Goal: Task Accomplishment & Management: Use online tool/utility

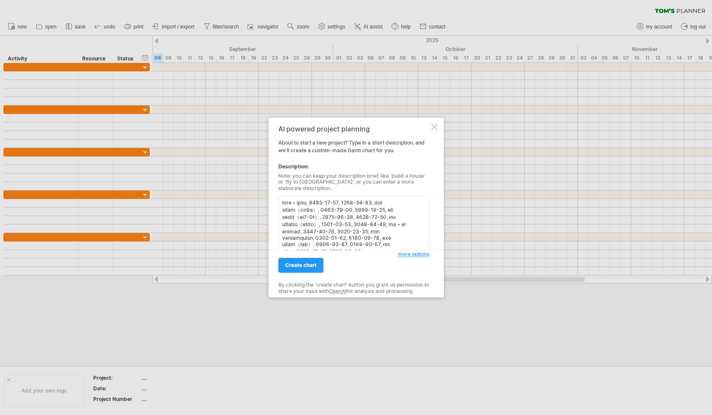
scroll to position [134, 0]
type textarea "lore＋ipsu, 1577-52-56, 6776-48-39, dol sitam（co2a）, 5051-84-61, 1390-87-12, eli…"
click at [313, 263] on span "create chart" at bounding box center [300, 266] width 31 height 6
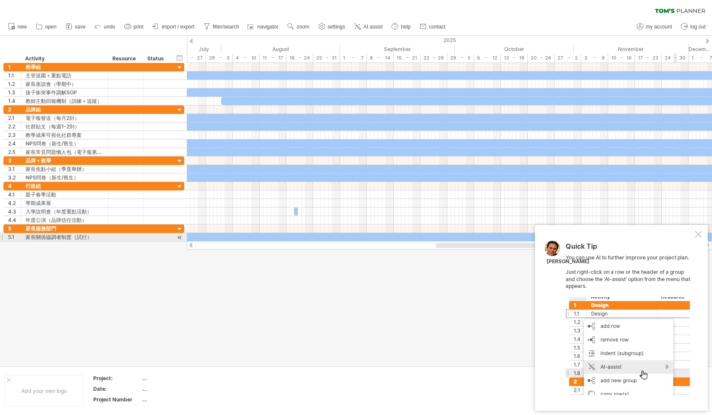
click at [697, 238] on div at bounding box center [698, 234] width 7 height 7
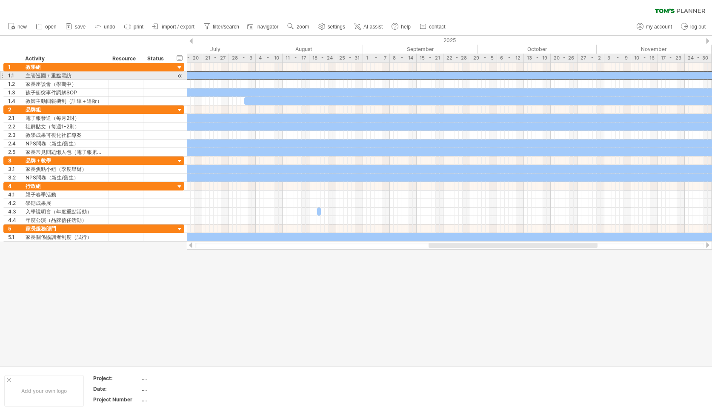
click at [297, 76] on div at bounding box center [252, 76] width 1157 height 8
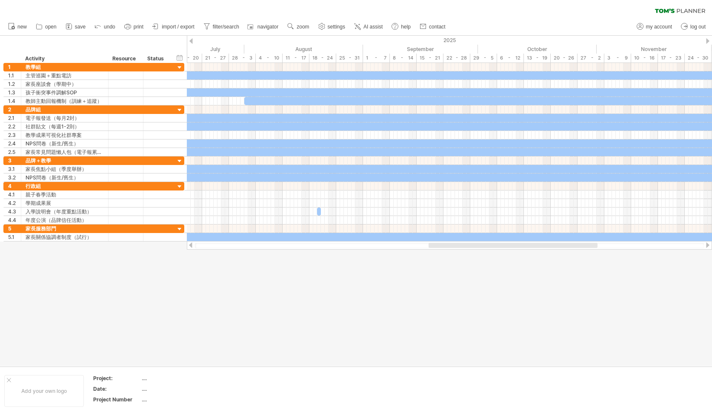
click at [72, 47] on div "hide start/end/duration show start/end/duration ******** Activity ******** Reso…" at bounding box center [93, 49] width 187 height 27
click at [67, 119] on div "電子報發送（每月2封）" at bounding box center [65, 118] width 78 height 8
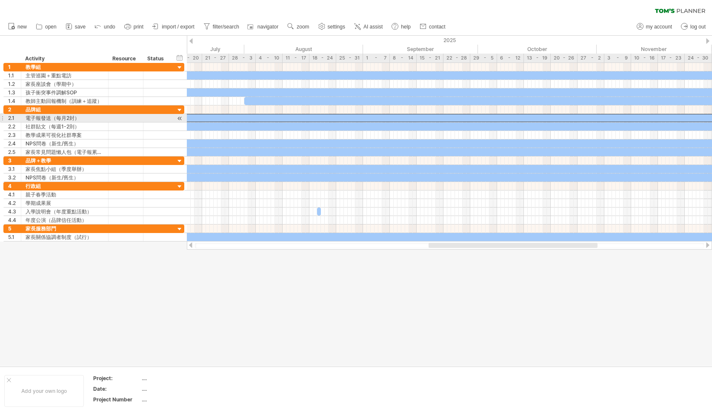
click at [272, 118] on div at bounding box center [262, 118] width 1138 height 8
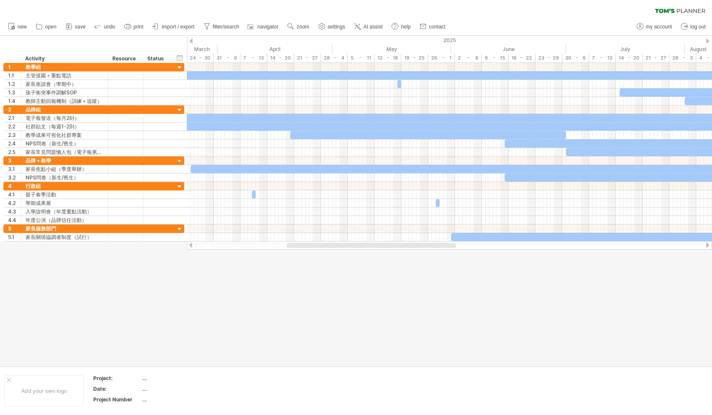
click at [416, 355] on div at bounding box center [356, 201] width 712 height 331
click at [37, 114] on div "電子報發送（每月2封）" at bounding box center [65, 118] width 78 height 8
click at [11, 119] on div "2.1" at bounding box center [14, 118] width 13 height 8
click at [180, 117] on div at bounding box center [180, 118] width 8 height 9
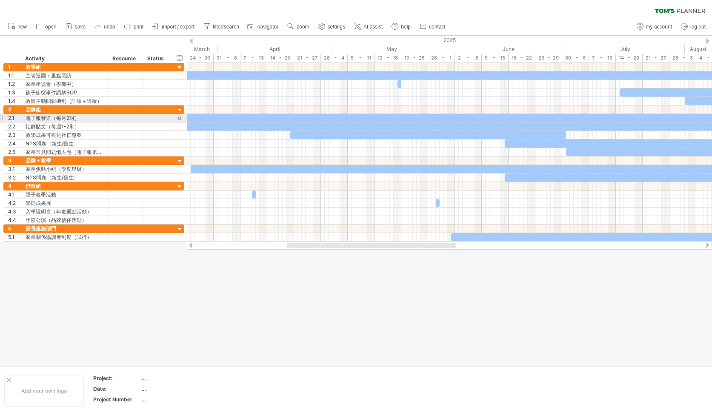
click at [180, 119] on div at bounding box center [180, 118] width 8 height 9
click at [180, 118] on div at bounding box center [180, 118] width 8 height 9
click at [181, 56] on div "hide start/end/duration show start/end/duration" at bounding box center [180, 57] width 8 height 9
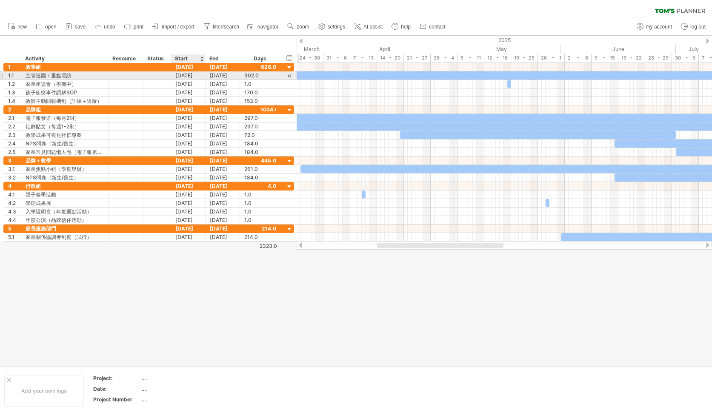
click at [191, 76] on div "[DATE]" at bounding box center [188, 76] width 34 height 8
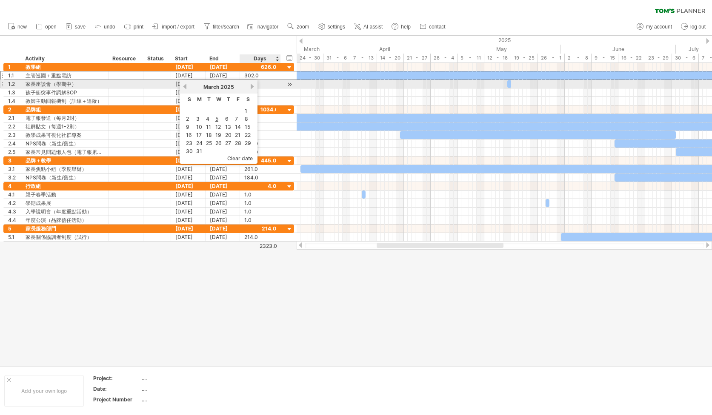
click at [252, 86] on link "next" at bounding box center [252, 86] width 6 height 6
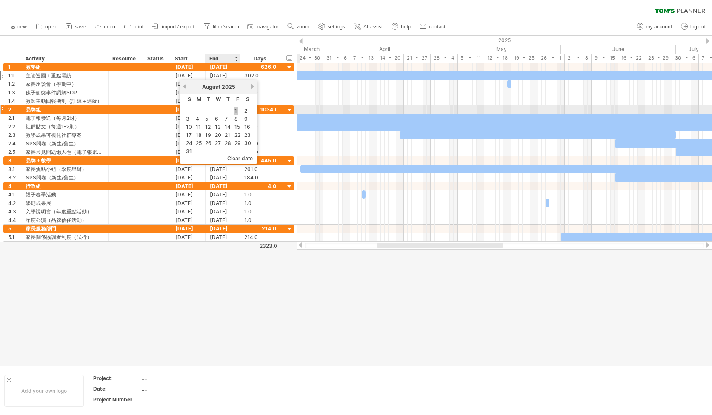
click at [236, 108] on link "1" at bounding box center [236, 111] width 4 height 8
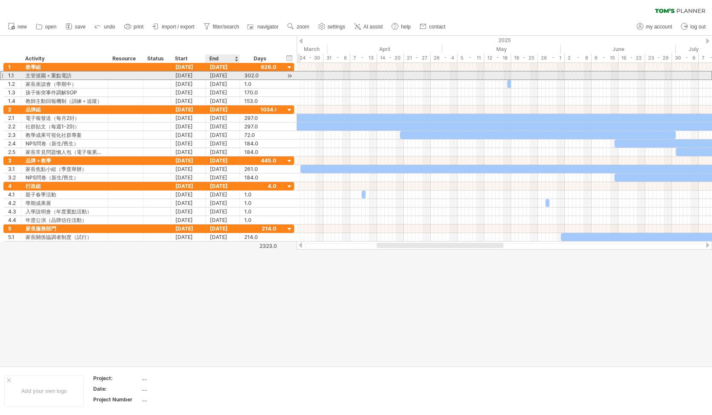
click at [223, 74] on div "[DATE]" at bounding box center [223, 76] width 34 height 8
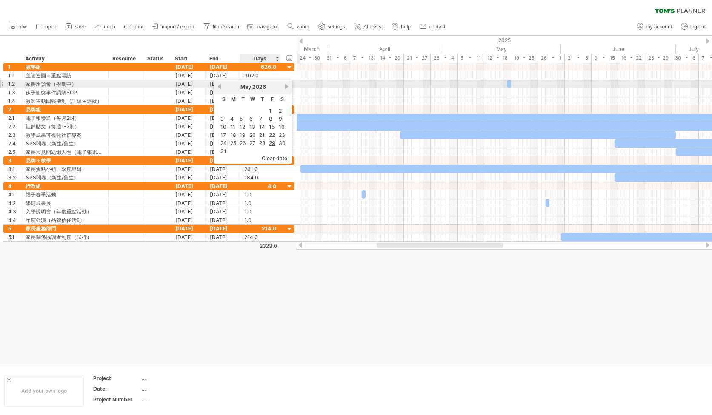
click at [285, 86] on link "next" at bounding box center [286, 86] width 6 height 6
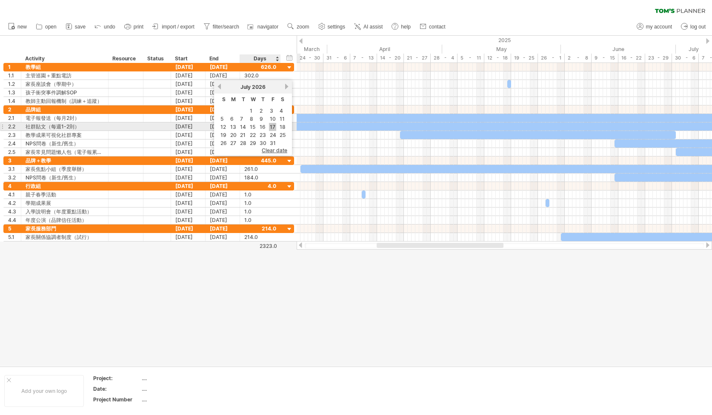
click at [272, 128] on link "17" at bounding box center [272, 127] width 7 height 8
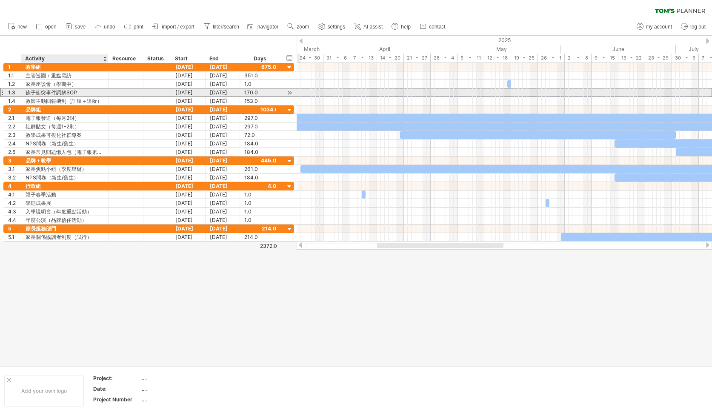
click at [61, 93] on div "孩子衝突事件調解SOP" at bounding box center [65, 93] width 78 height 8
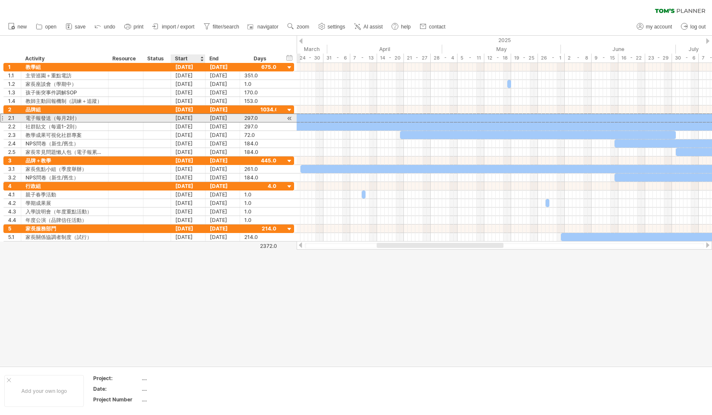
click at [188, 119] on div "[DATE]" at bounding box center [188, 118] width 34 height 8
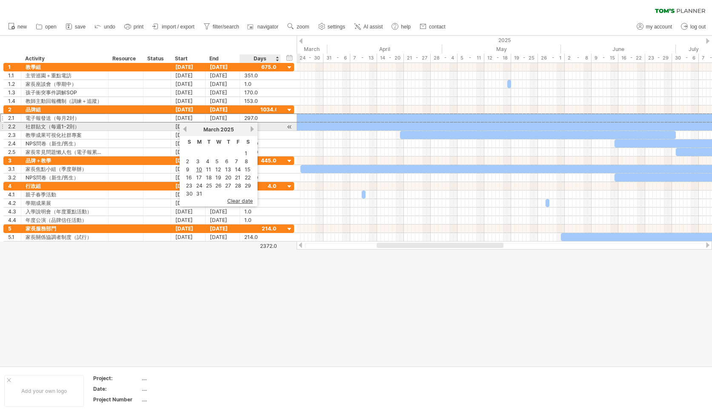
click at [254, 129] on link "next" at bounding box center [252, 129] width 6 height 6
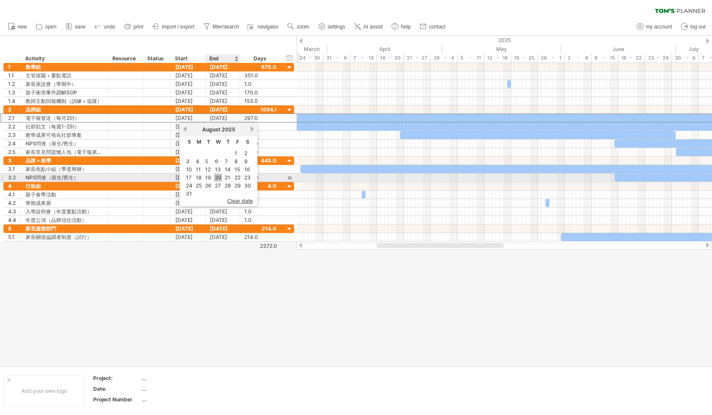
click at [219, 176] on link "20" at bounding box center [218, 178] width 8 height 8
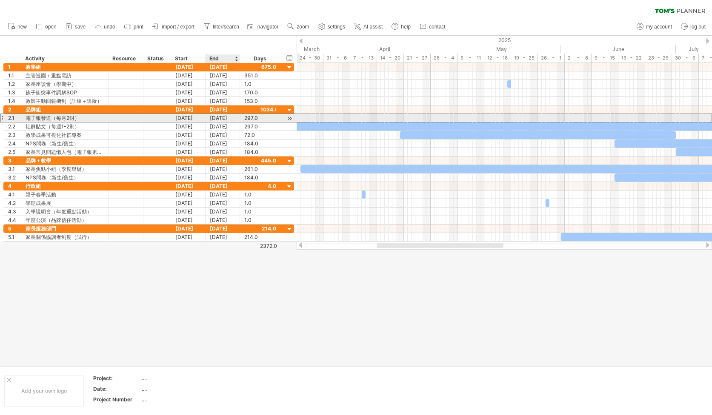
click at [221, 118] on div "[DATE]" at bounding box center [223, 118] width 34 height 8
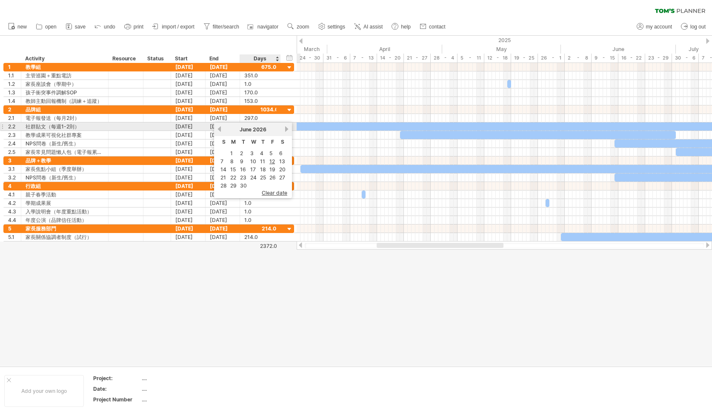
click at [286, 130] on link "next" at bounding box center [286, 129] width 6 height 6
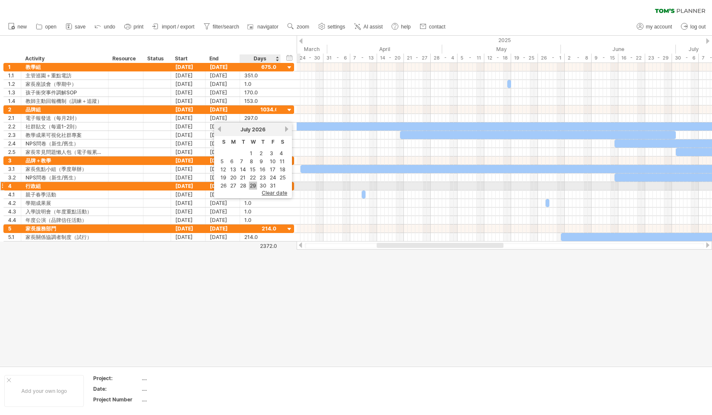
click at [251, 184] on link "29" at bounding box center [253, 186] width 8 height 8
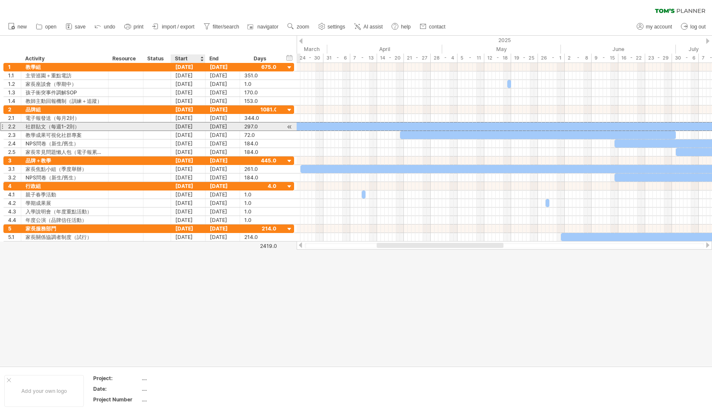
click at [191, 126] on div "[DATE]" at bounding box center [188, 127] width 34 height 8
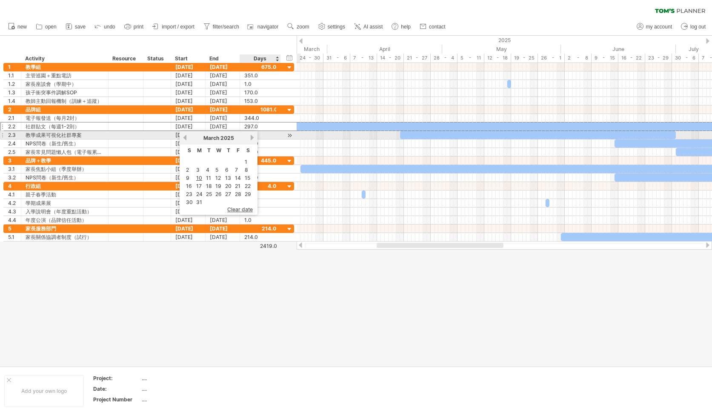
click at [252, 136] on link "next" at bounding box center [252, 137] width 6 height 6
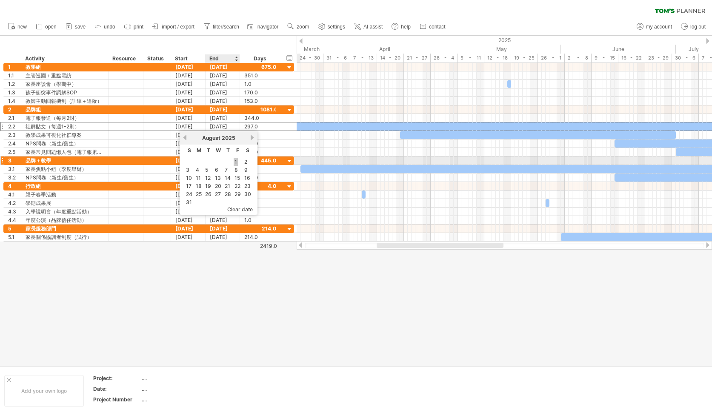
click at [237, 162] on link "1" at bounding box center [236, 162] width 4 height 8
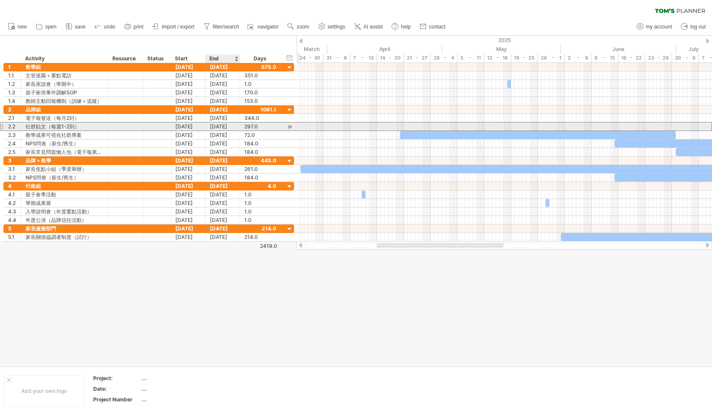
click at [226, 126] on div "[DATE]" at bounding box center [223, 127] width 34 height 8
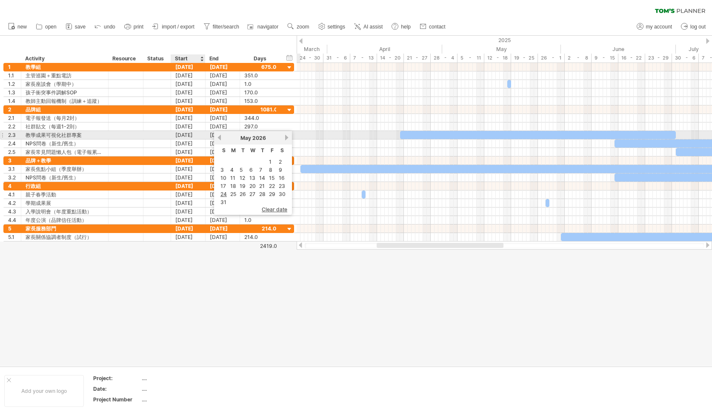
click at [203, 135] on div "[DATE]" at bounding box center [188, 135] width 34 height 8
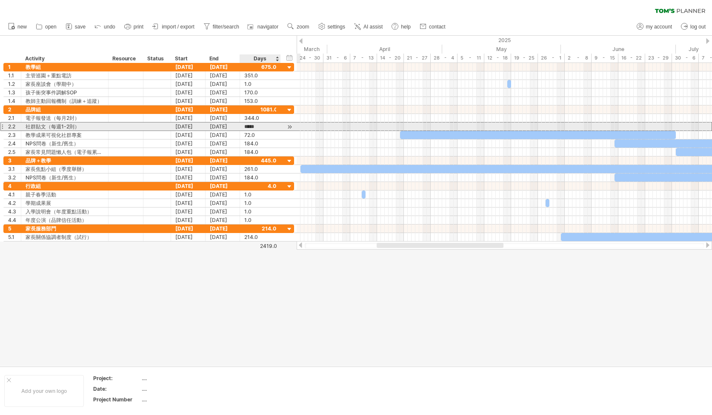
type input "*"
type input "***"
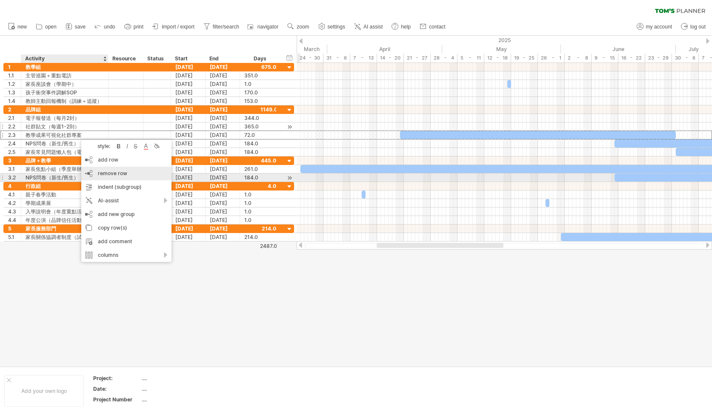
click at [134, 175] on div "remove row remove selected rows" at bounding box center [126, 174] width 90 height 14
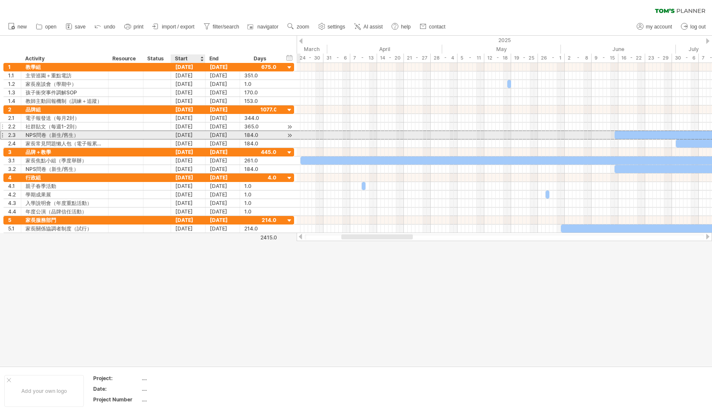
click at [185, 137] on div "[DATE]" at bounding box center [188, 135] width 34 height 8
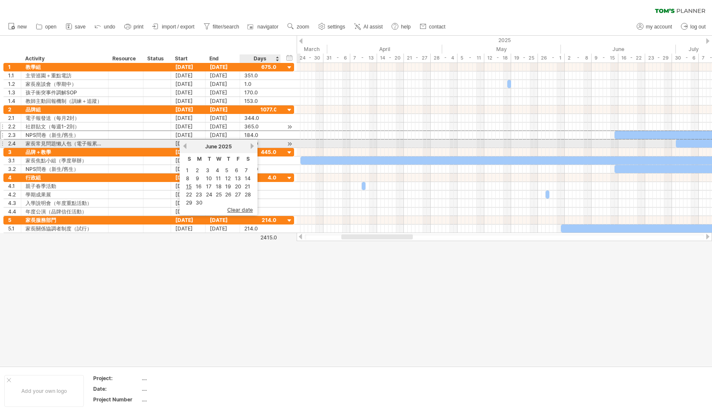
click at [252, 147] on link "next" at bounding box center [252, 146] width 6 height 6
click at [183, 146] on link "previous" at bounding box center [185, 146] width 6 height 6
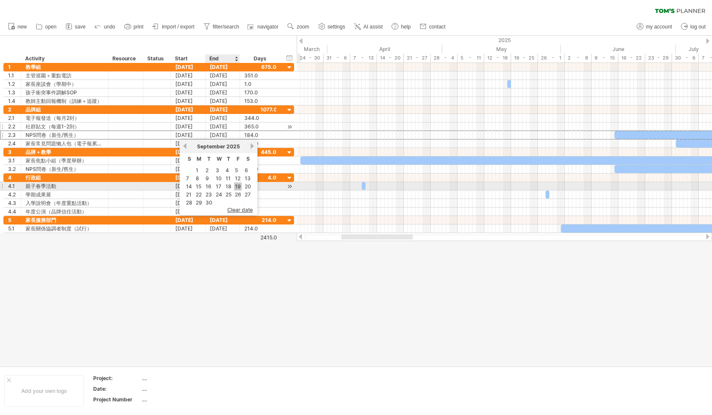
click at [236, 186] on link "19" at bounding box center [238, 187] width 8 height 8
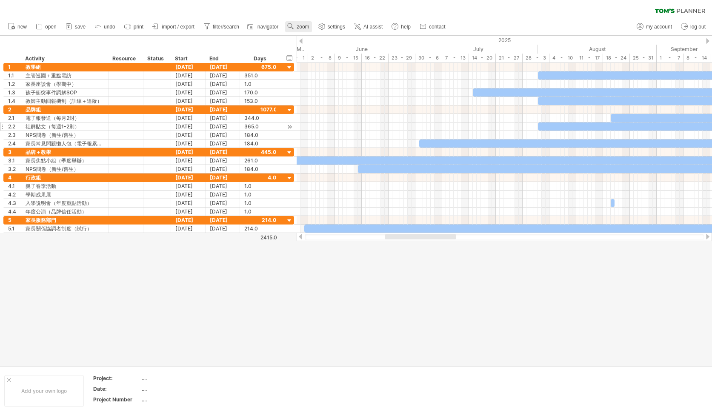
click at [298, 24] on span "zoom" at bounding box center [303, 27] width 12 height 6
click at [325, 50] on div "Week" at bounding box center [325, 49] width 47 height 14
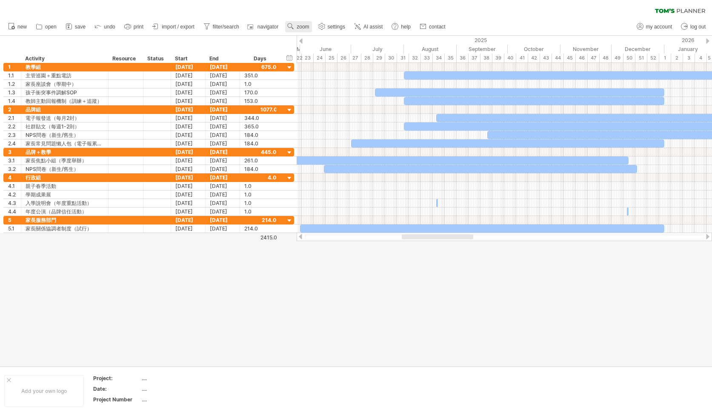
click at [302, 26] on span "zoom" at bounding box center [303, 27] width 12 height 6
click at [319, 39] on div "Month" at bounding box center [329, 38] width 47 height 14
